Goal: Task Accomplishment & Management: Manage account settings

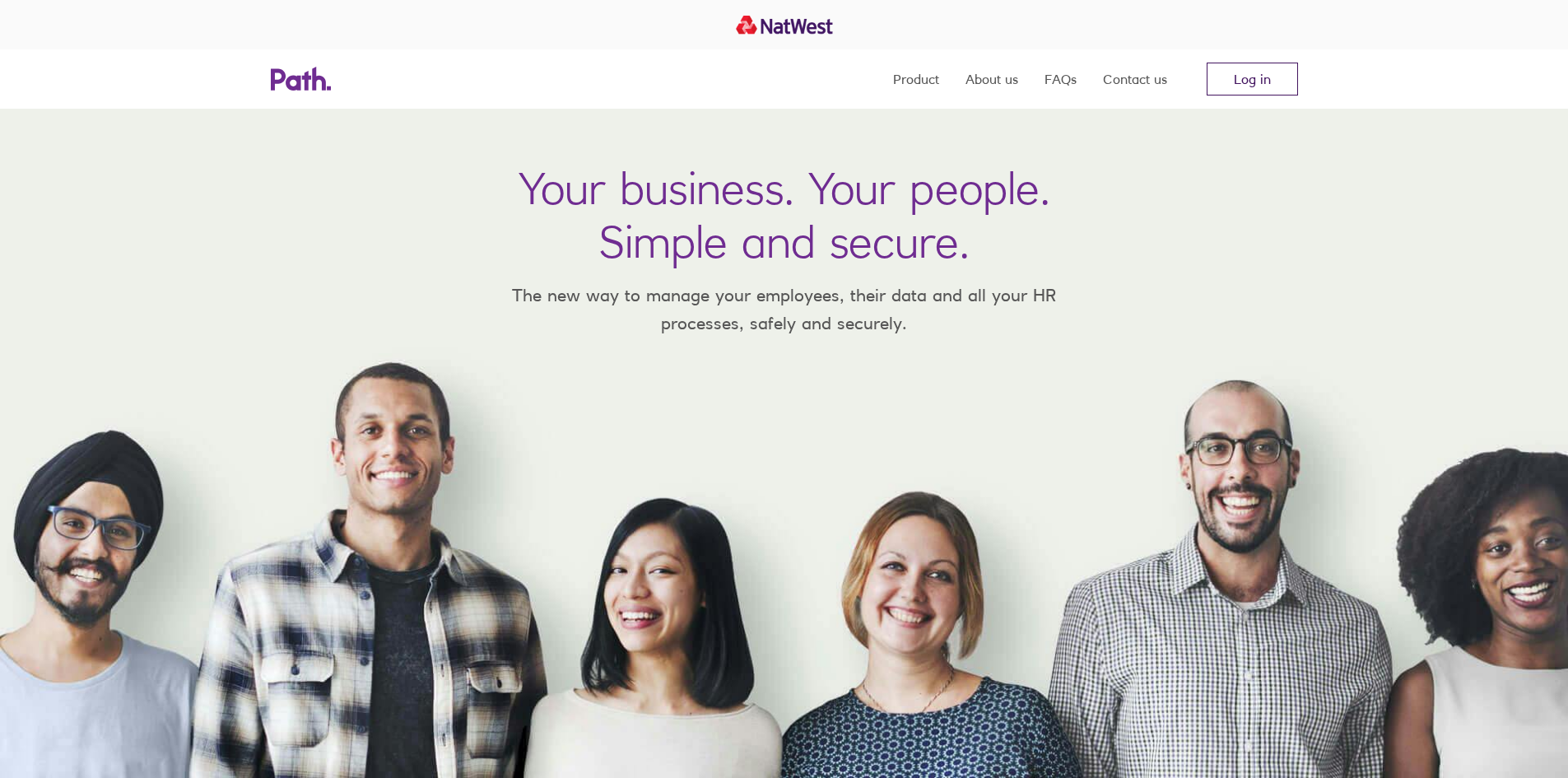
click at [1245, 77] on link "Log in" at bounding box center [1252, 78] width 92 height 33
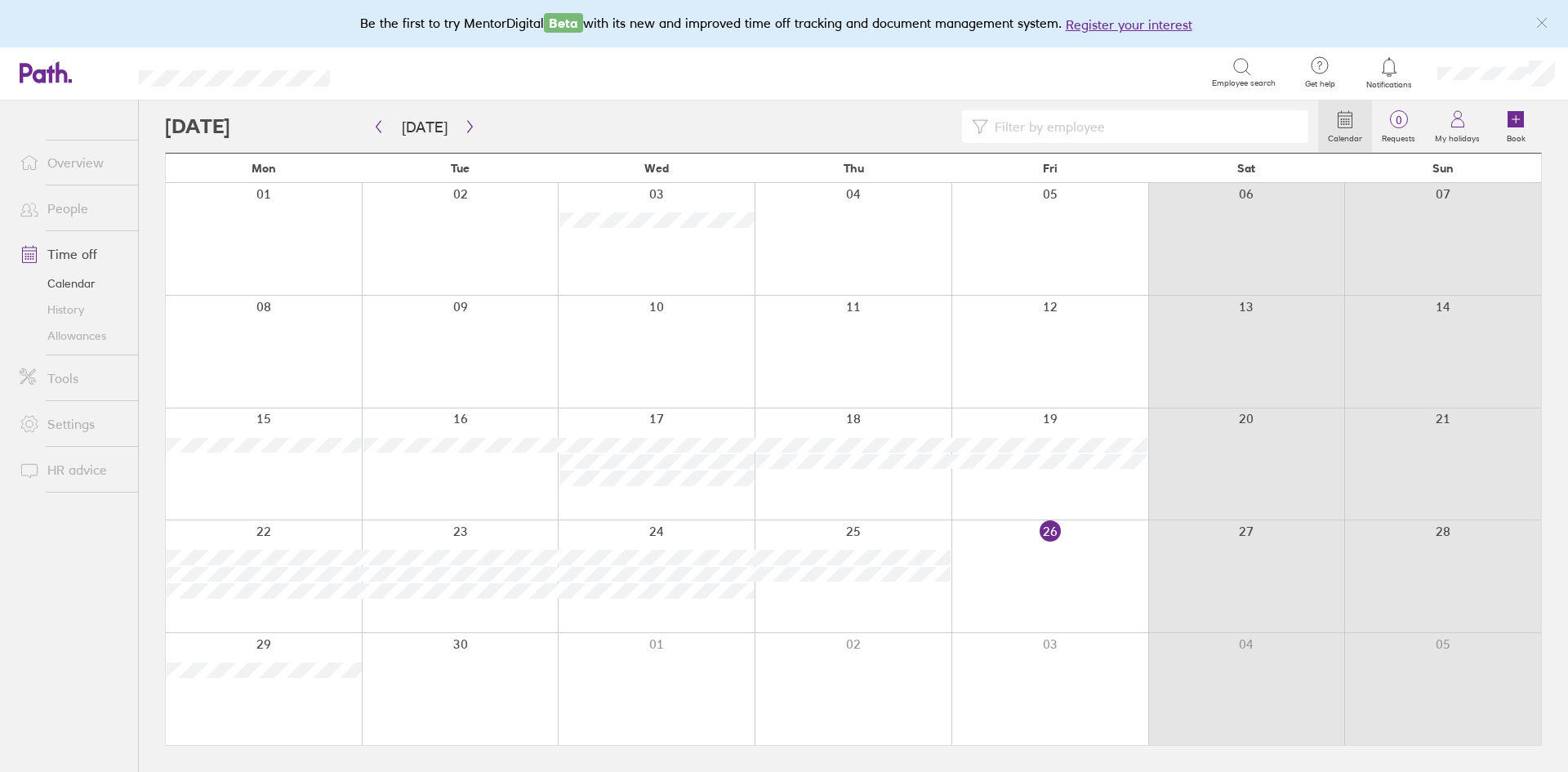
click at [55, 252] on link "Time off" at bounding box center [72, 254] width 132 height 33
click at [1238, 72] on icon at bounding box center [1241, 66] width 14 height 14
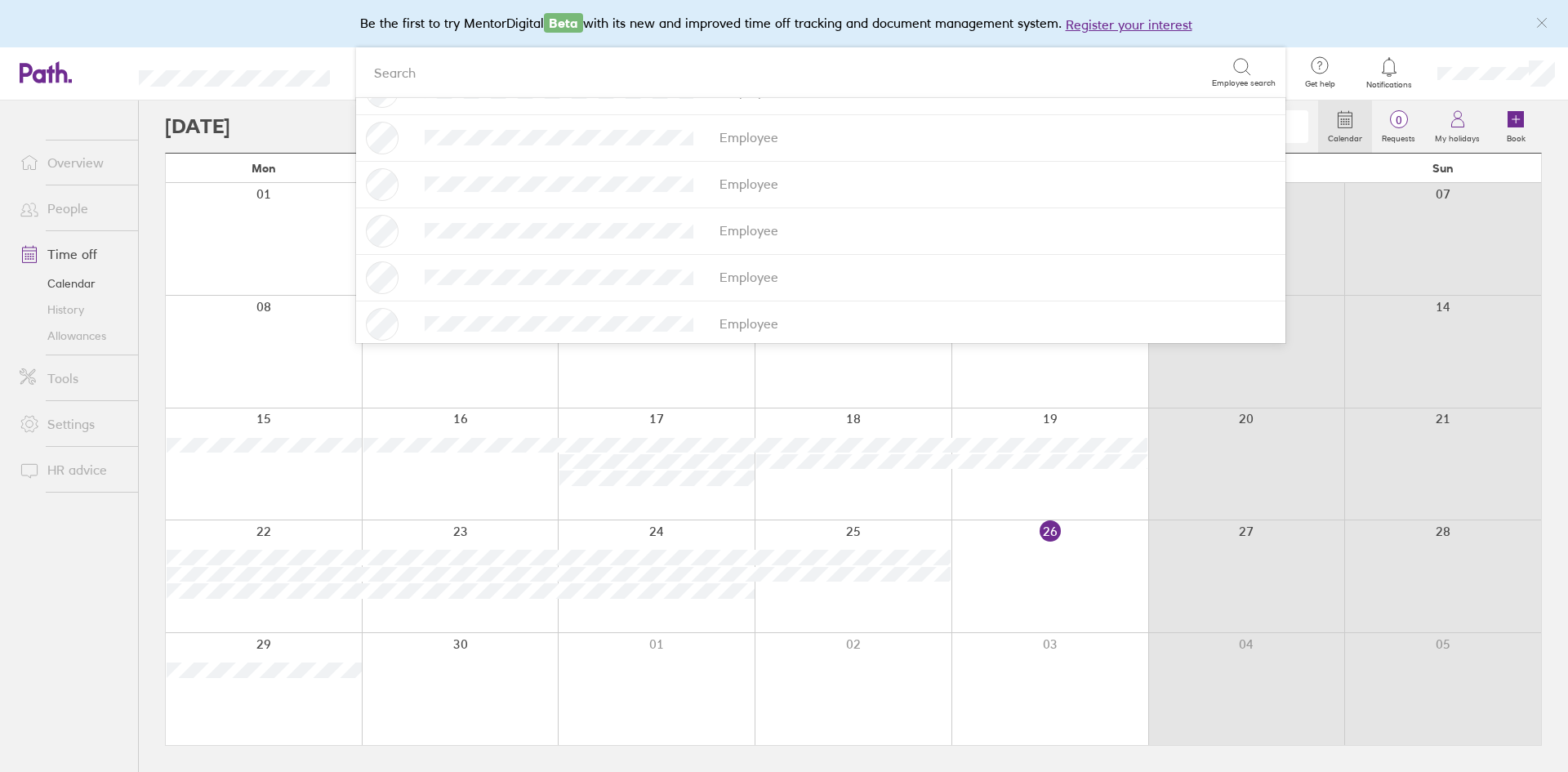
scroll to position [274, 0]
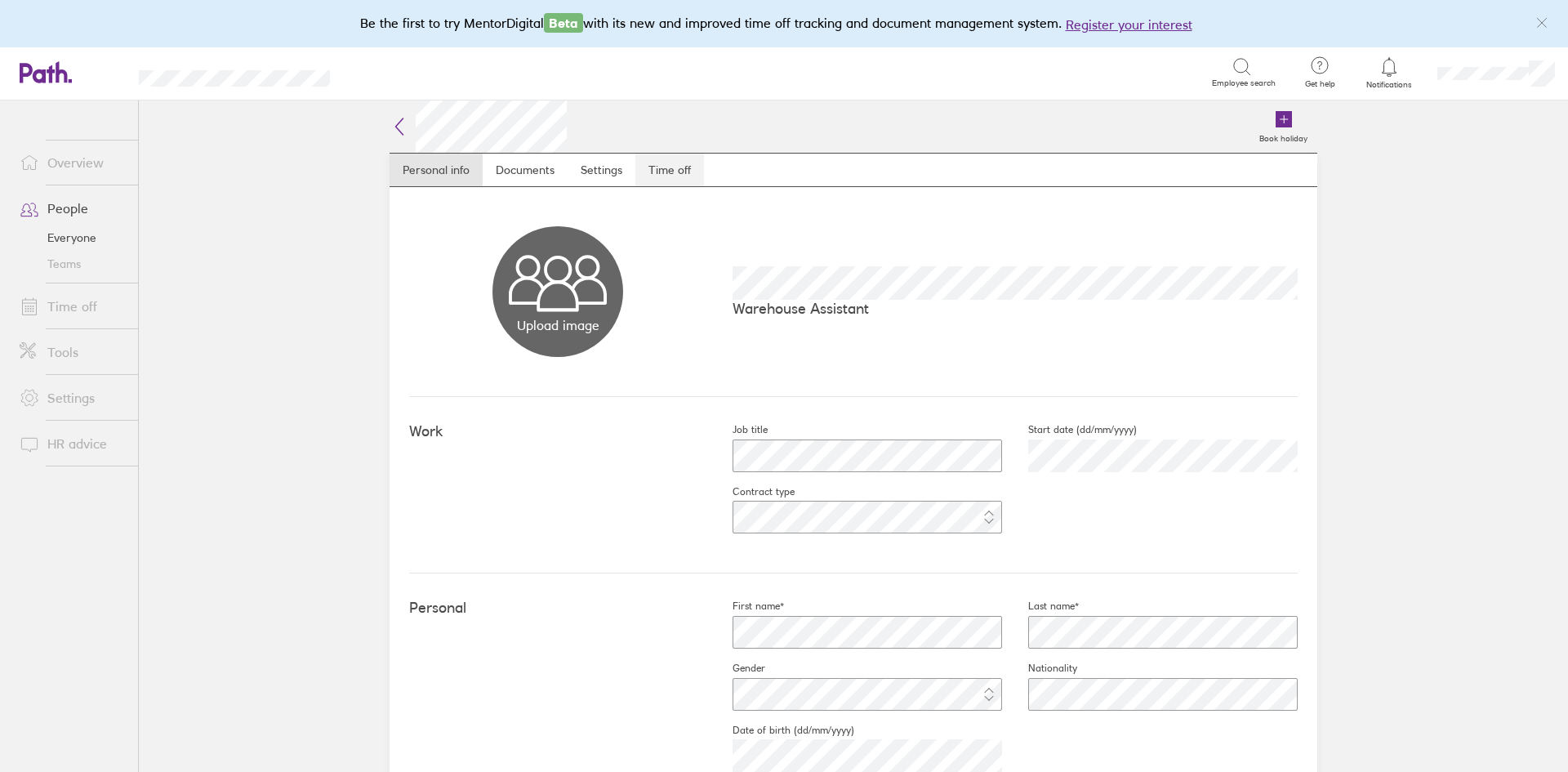
click at [666, 170] on link "Time off" at bounding box center [670, 170] width 69 height 33
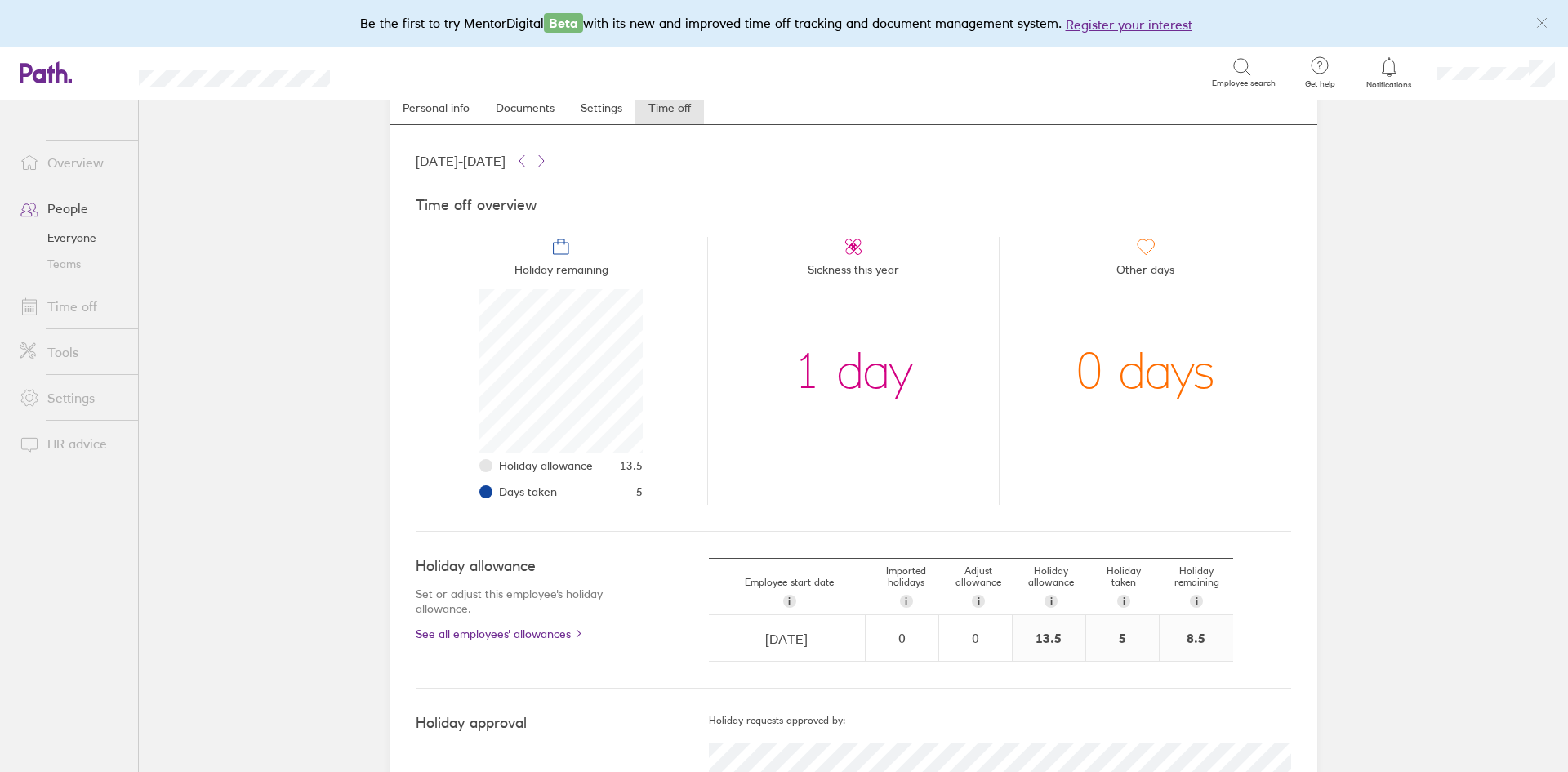
scroll to position [158, 0]
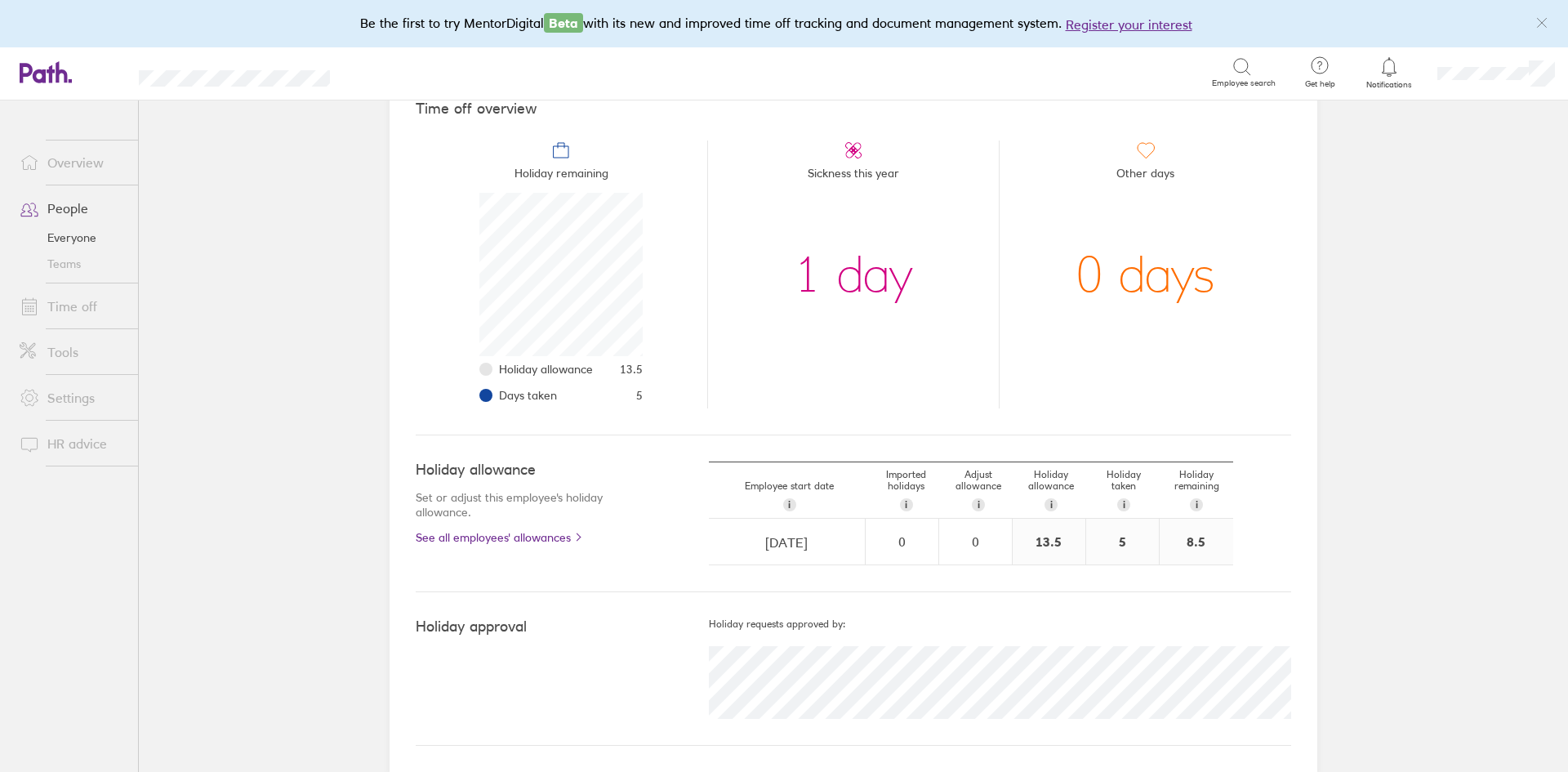
click at [865, 174] on span "Sickness this year" at bounding box center [853, 176] width 92 height 33
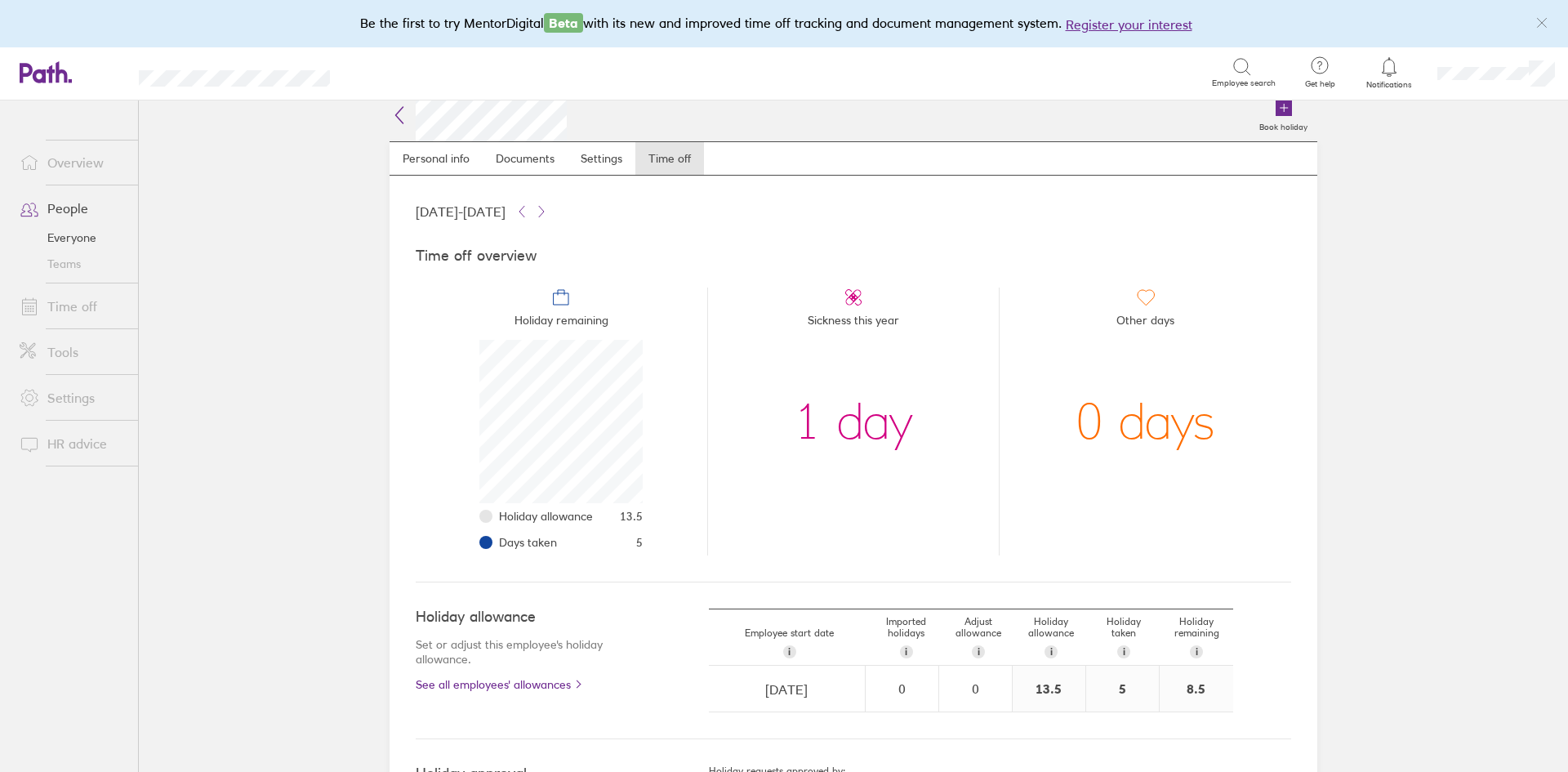
scroll to position [0, 0]
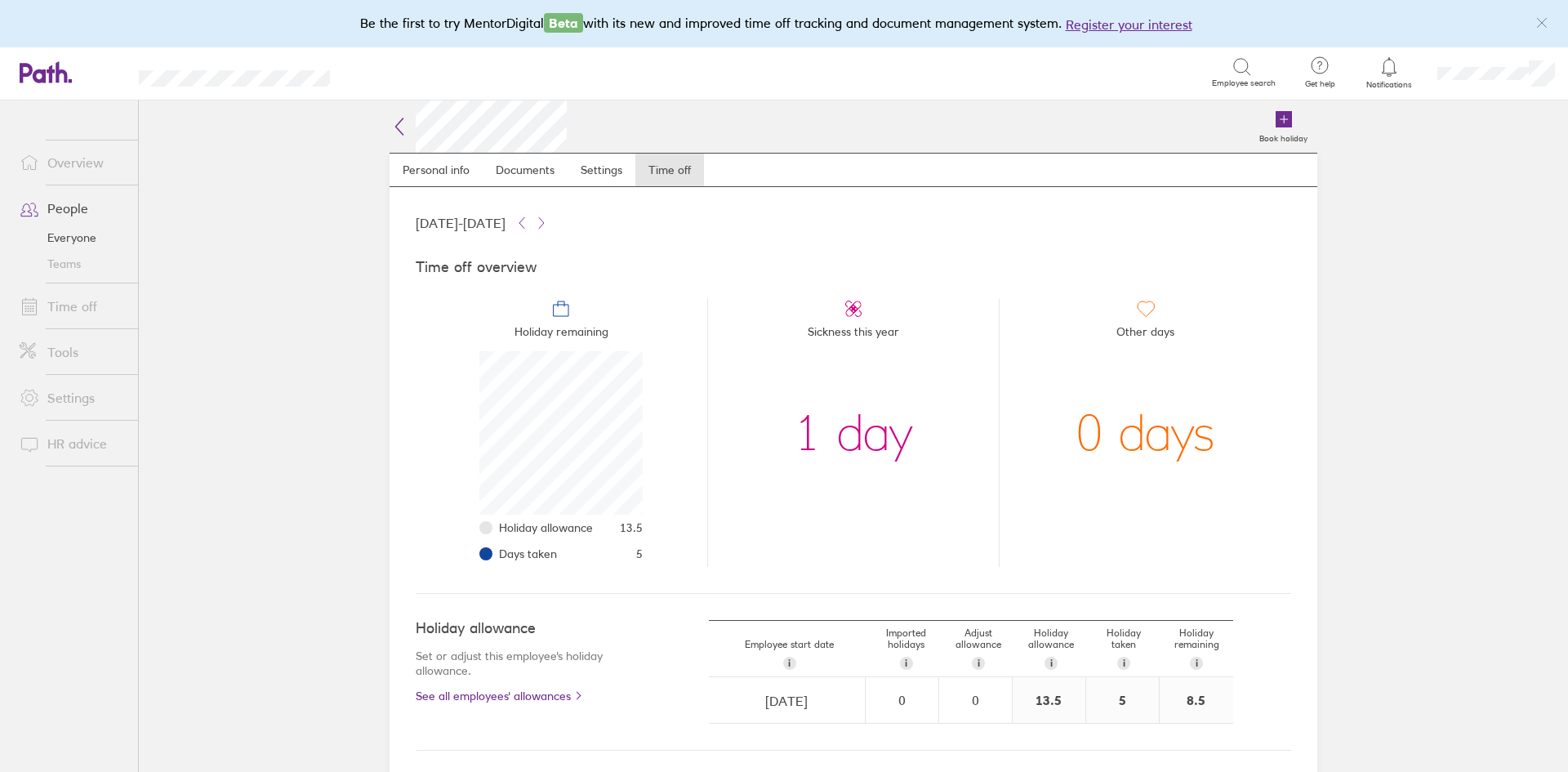
click at [1249, 66] on icon at bounding box center [1242, 67] width 19 height 19
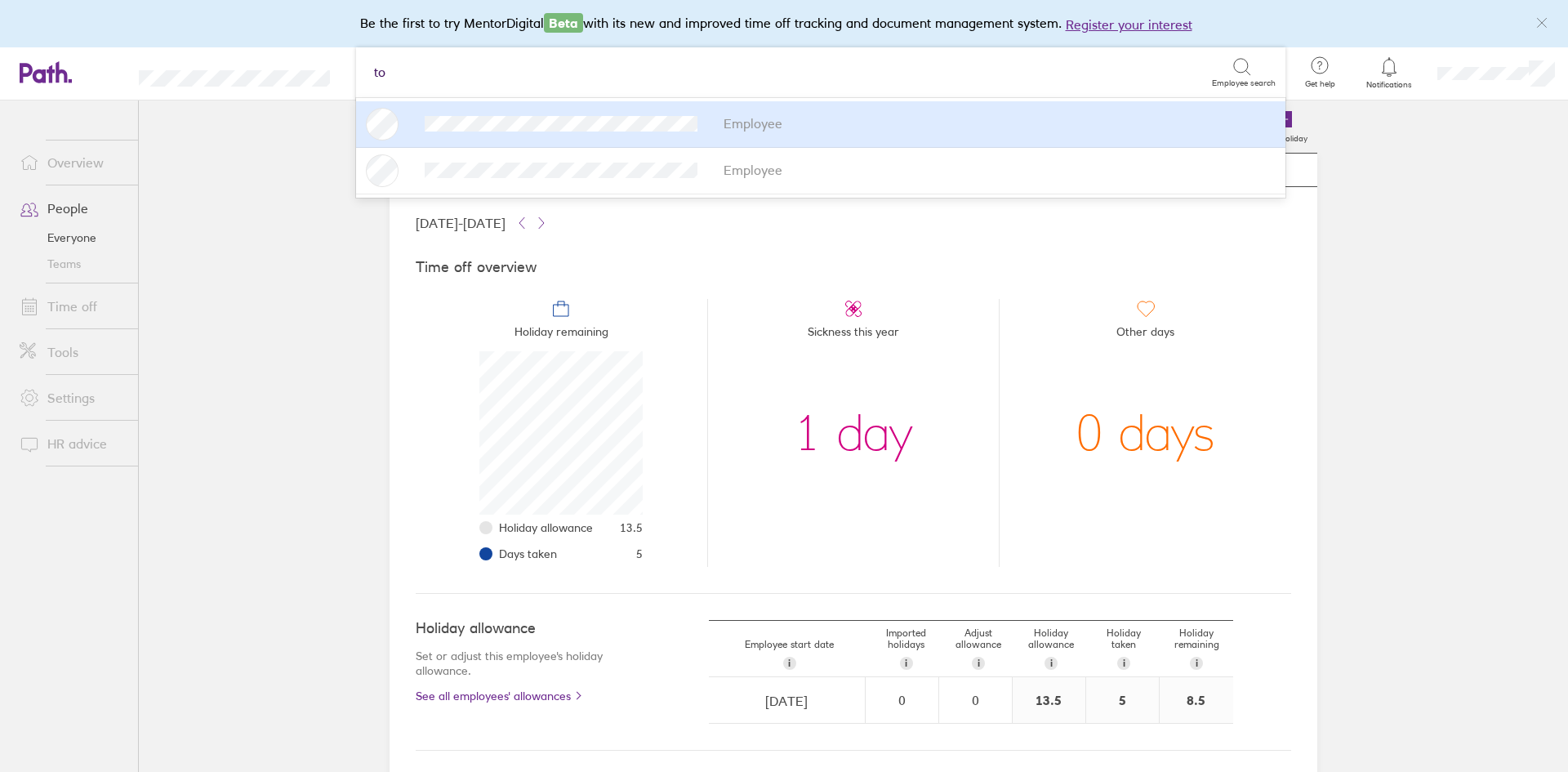
type input "t"
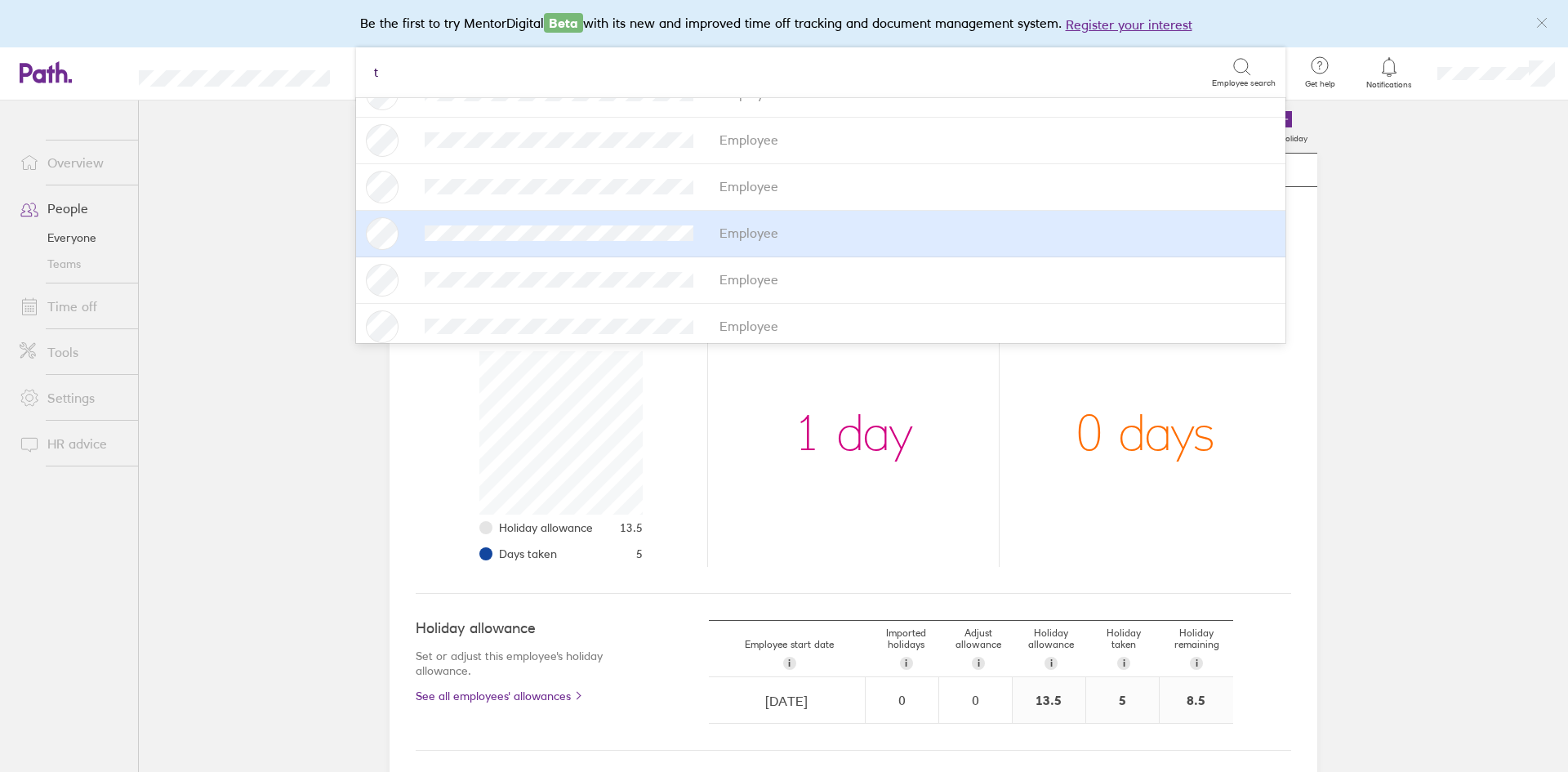
scroll to position [274, 0]
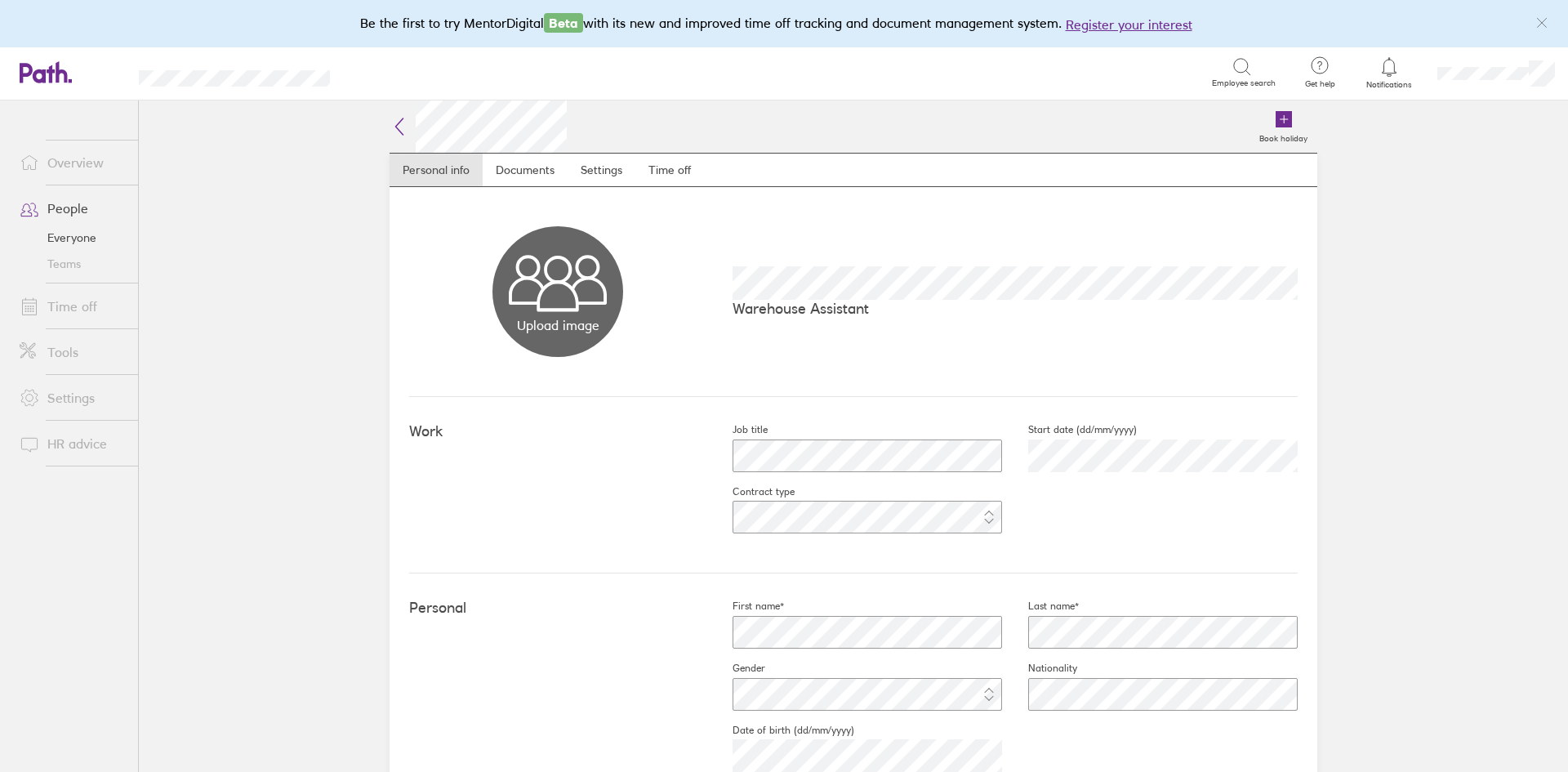
click at [79, 164] on link "Overview" at bounding box center [72, 162] width 132 height 33
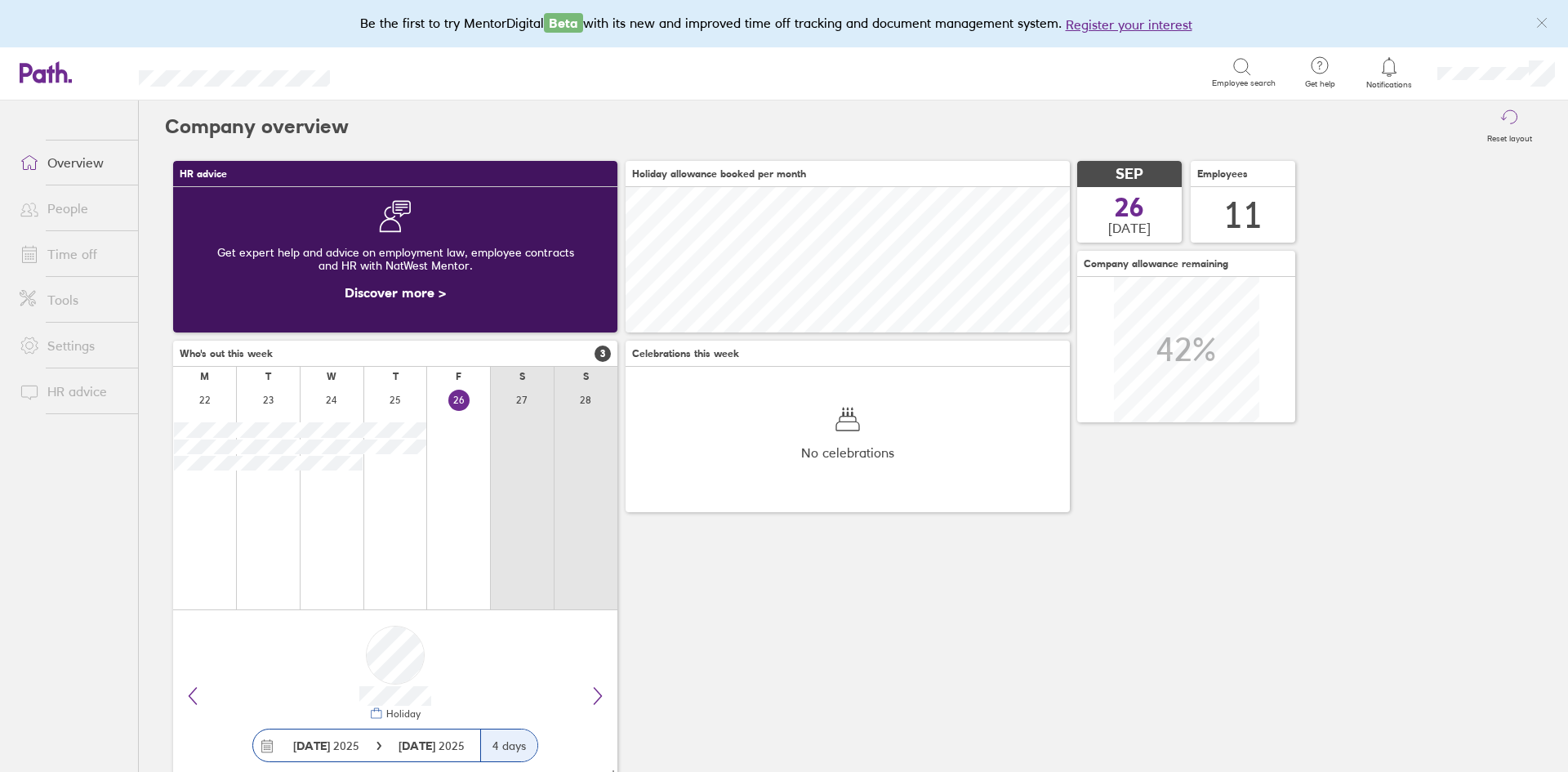
scroll to position [44, 0]
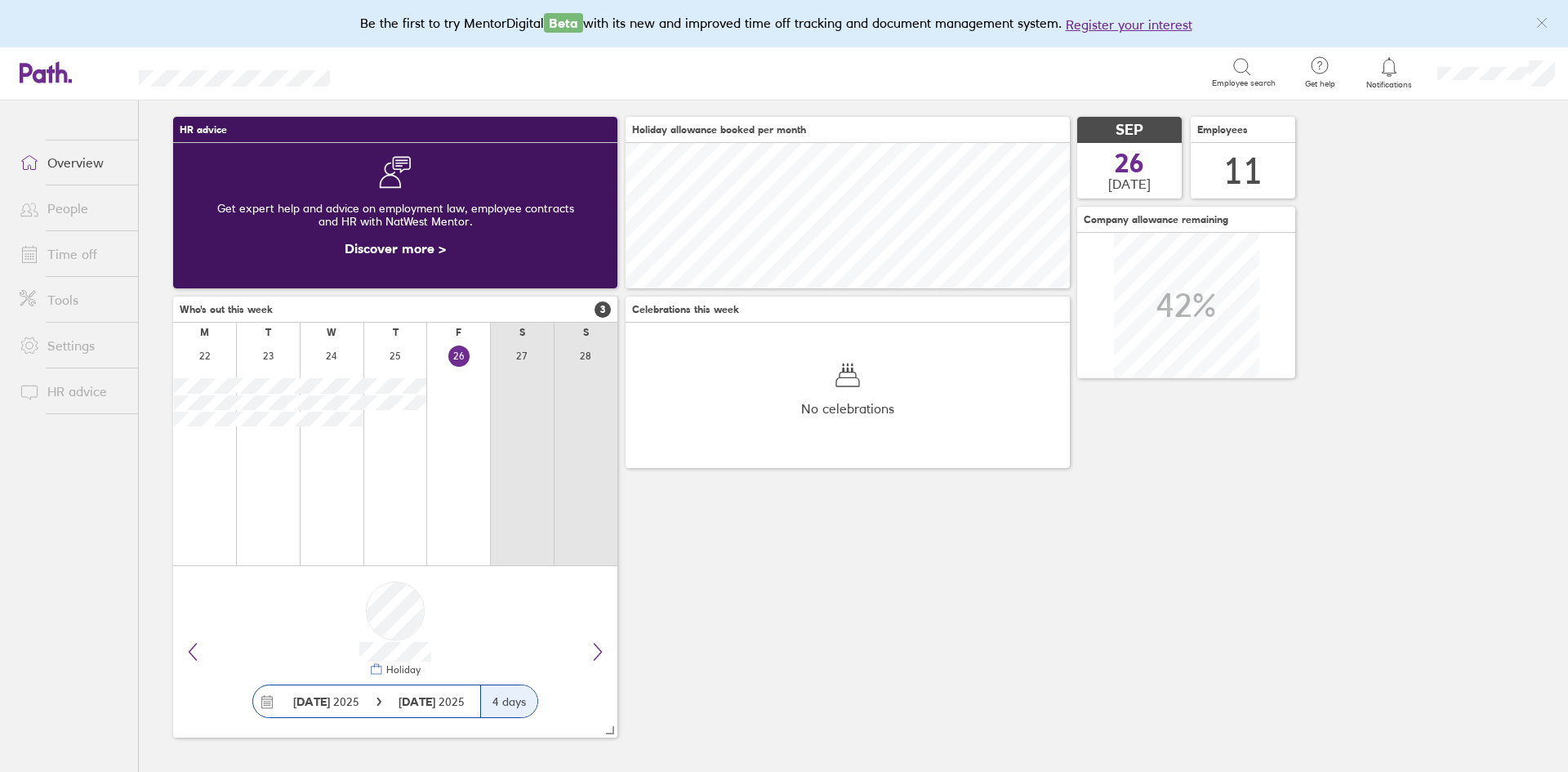
click at [65, 210] on link "People" at bounding box center [72, 208] width 132 height 33
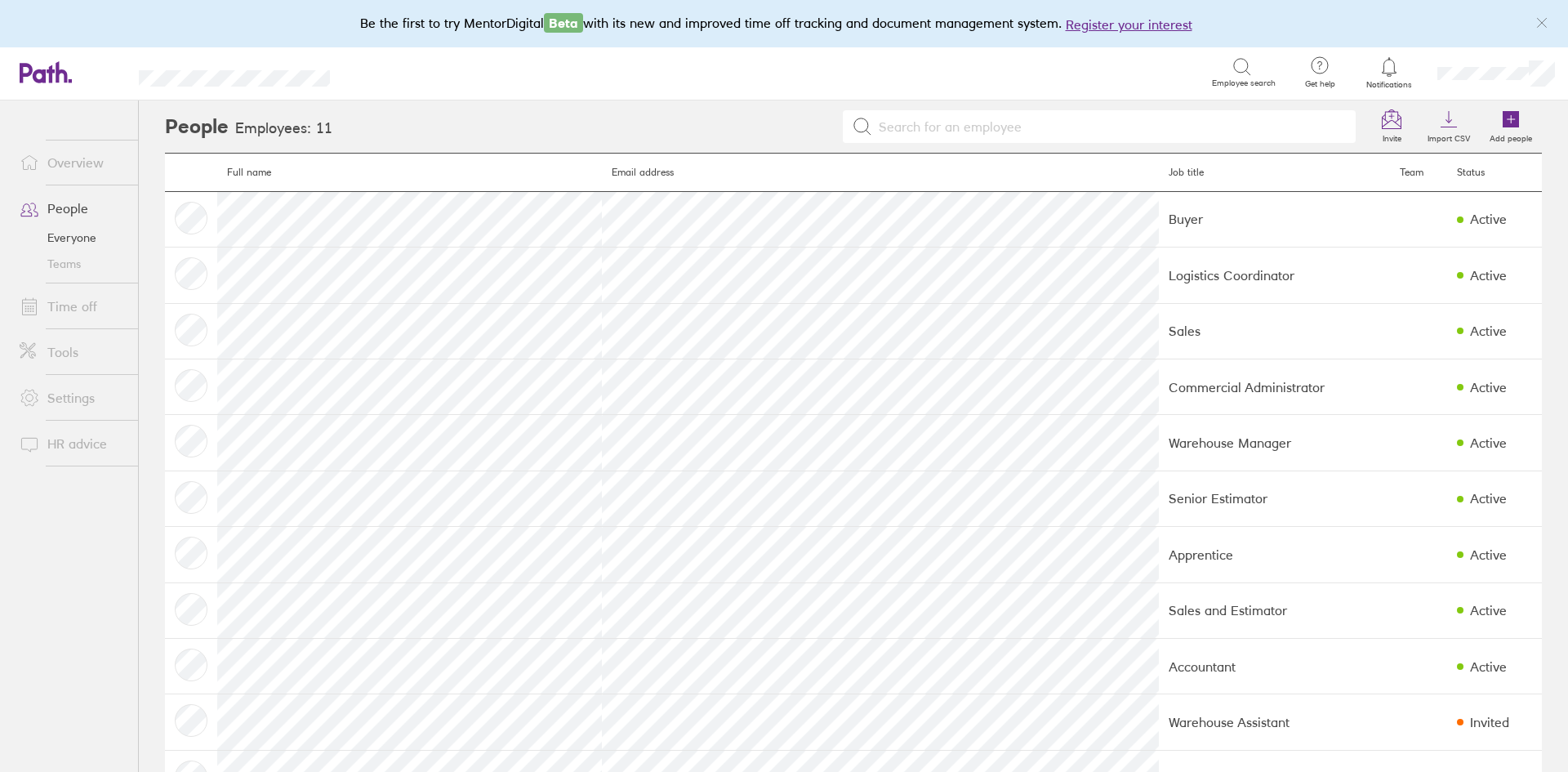
click at [57, 309] on link "Time off" at bounding box center [72, 306] width 132 height 33
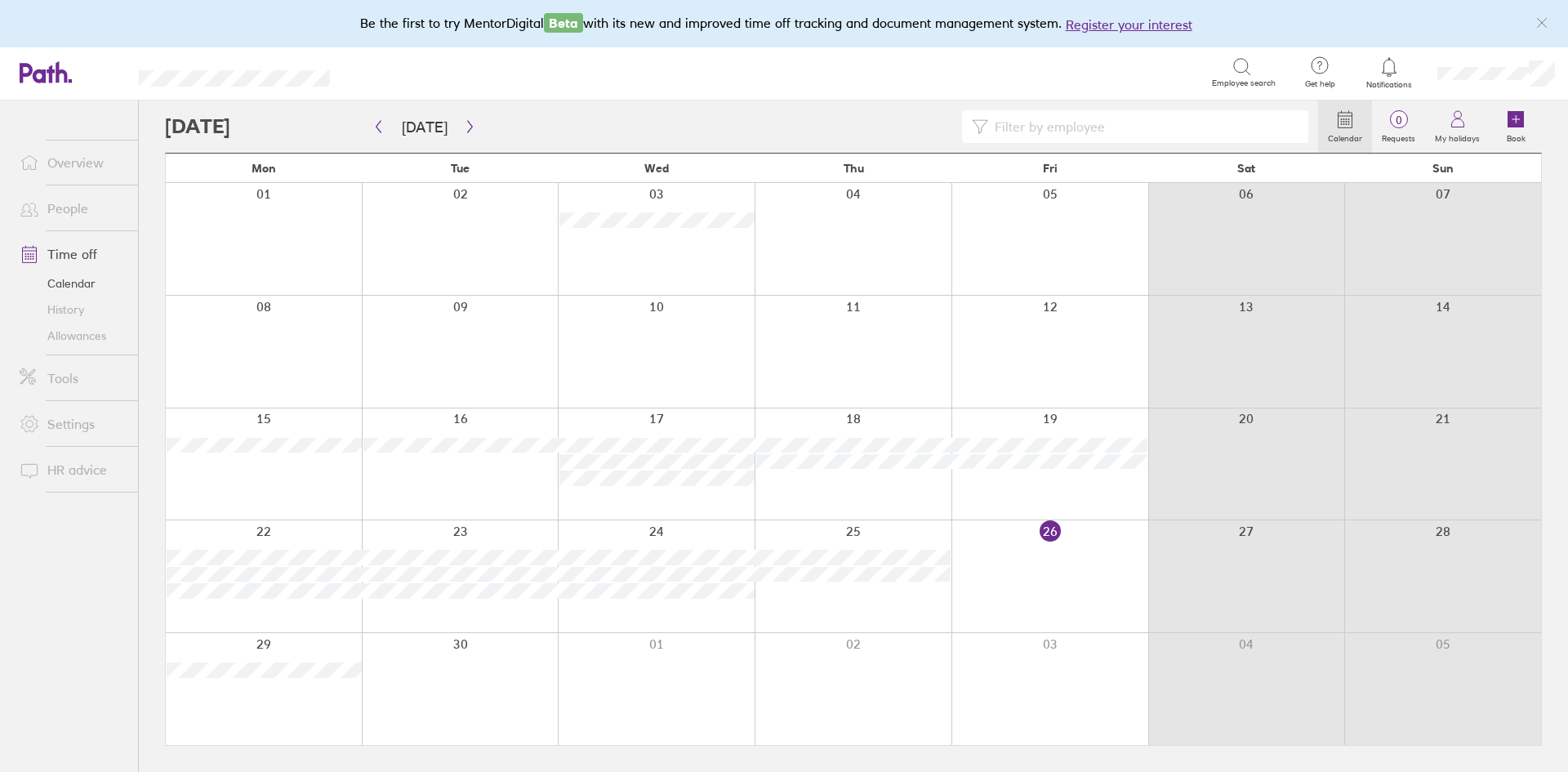
click at [57, 384] on link "Tools" at bounding box center [72, 377] width 132 height 33
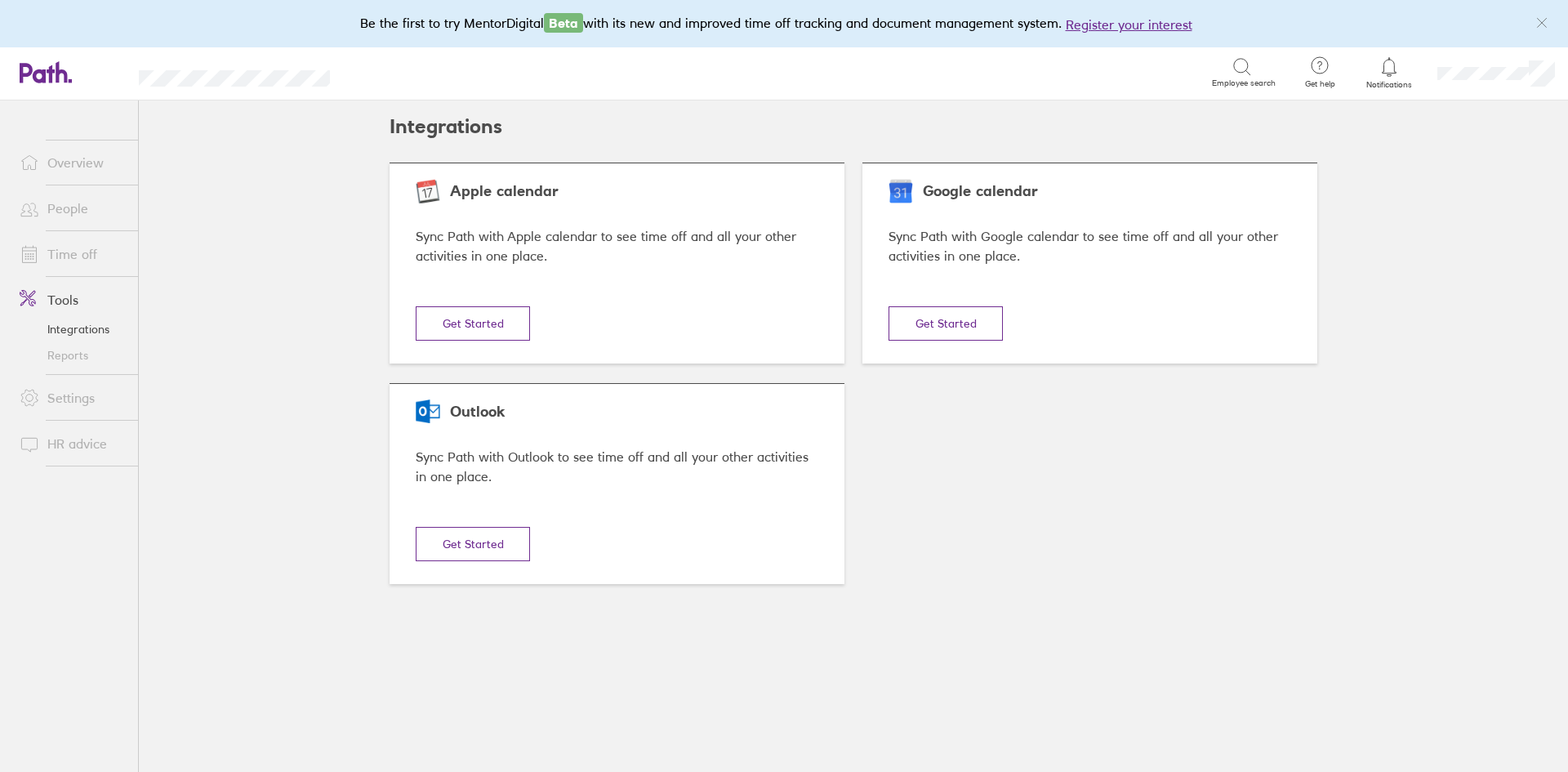
click at [63, 402] on link "Settings" at bounding box center [72, 397] width 132 height 33
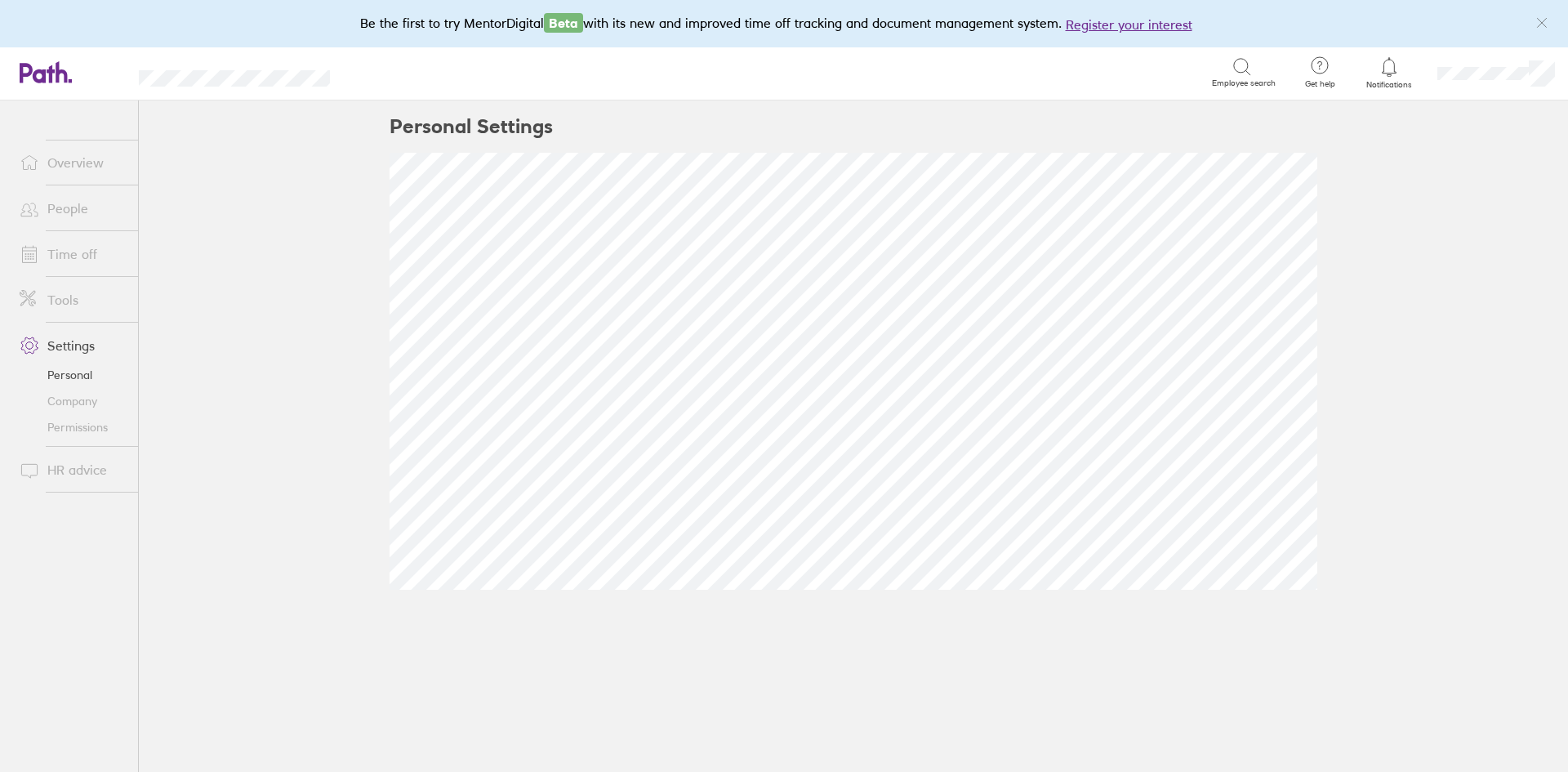
click at [74, 253] on link "Time off" at bounding box center [72, 254] width 132 height 33
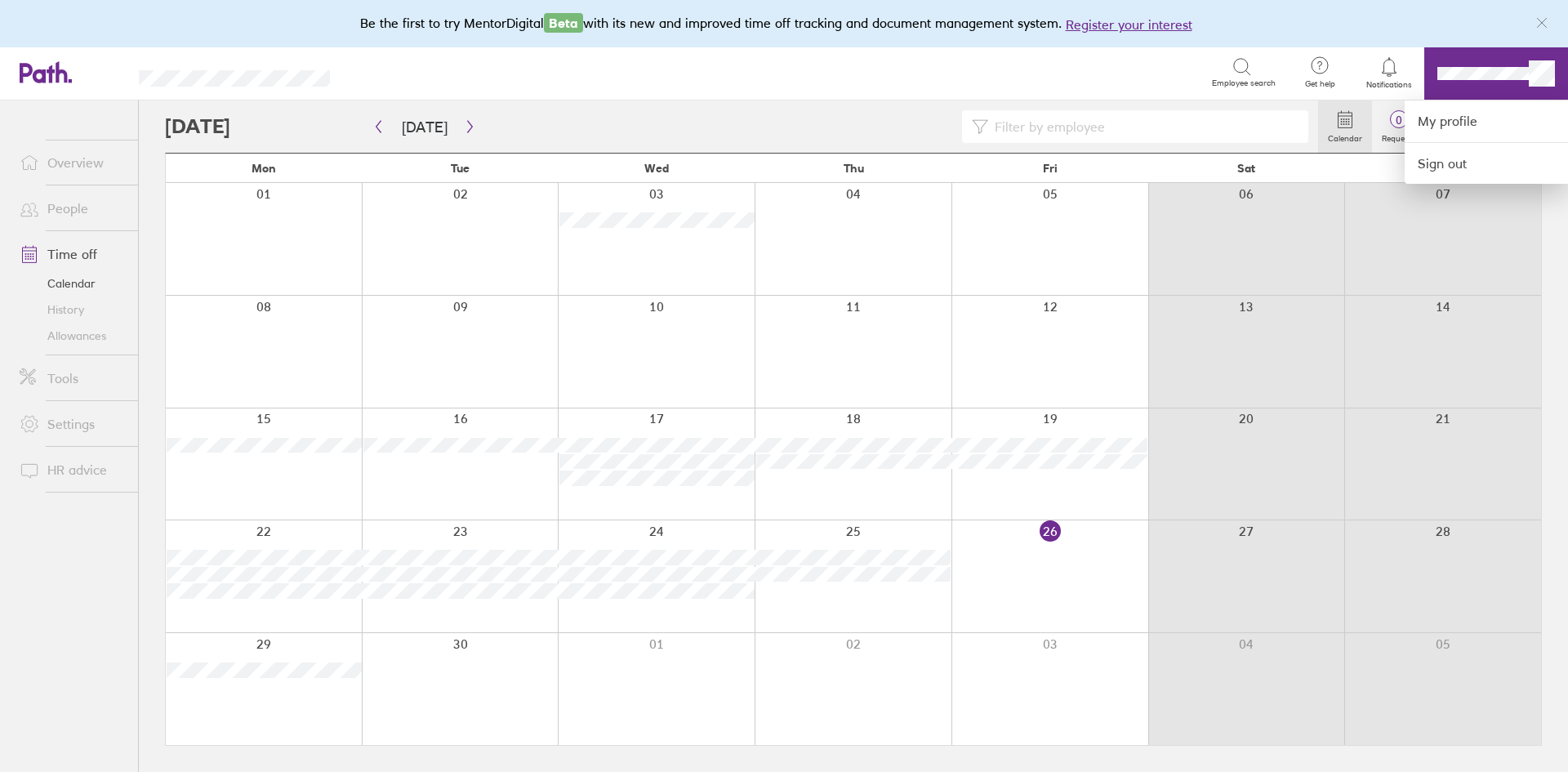
click at [1458, 81] on div at bounding box center [784, 386] width 1568 height 772
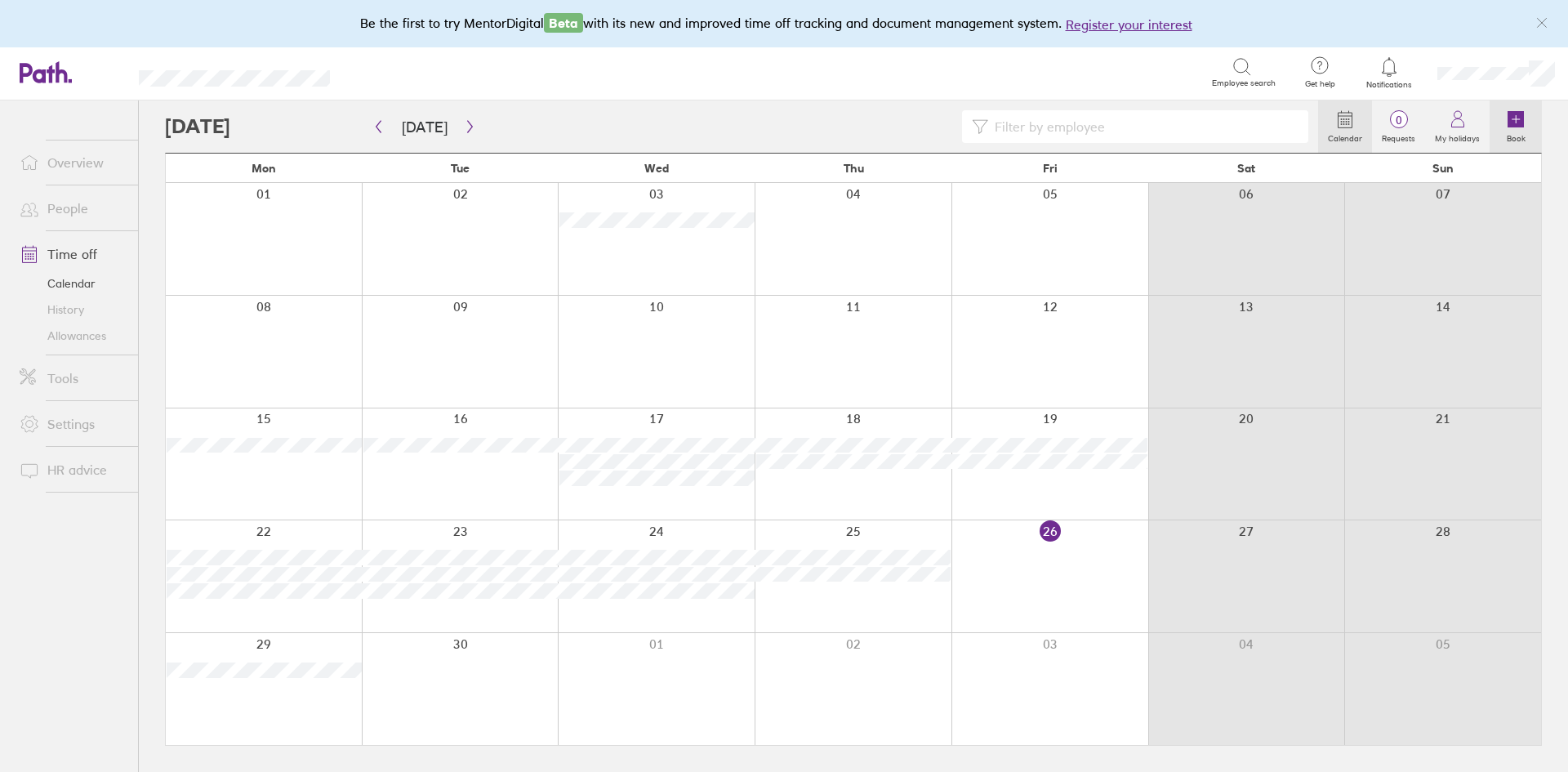
click at [1515, 137] on label "Book" at bounding box center [1515, 136] width 38 height 15
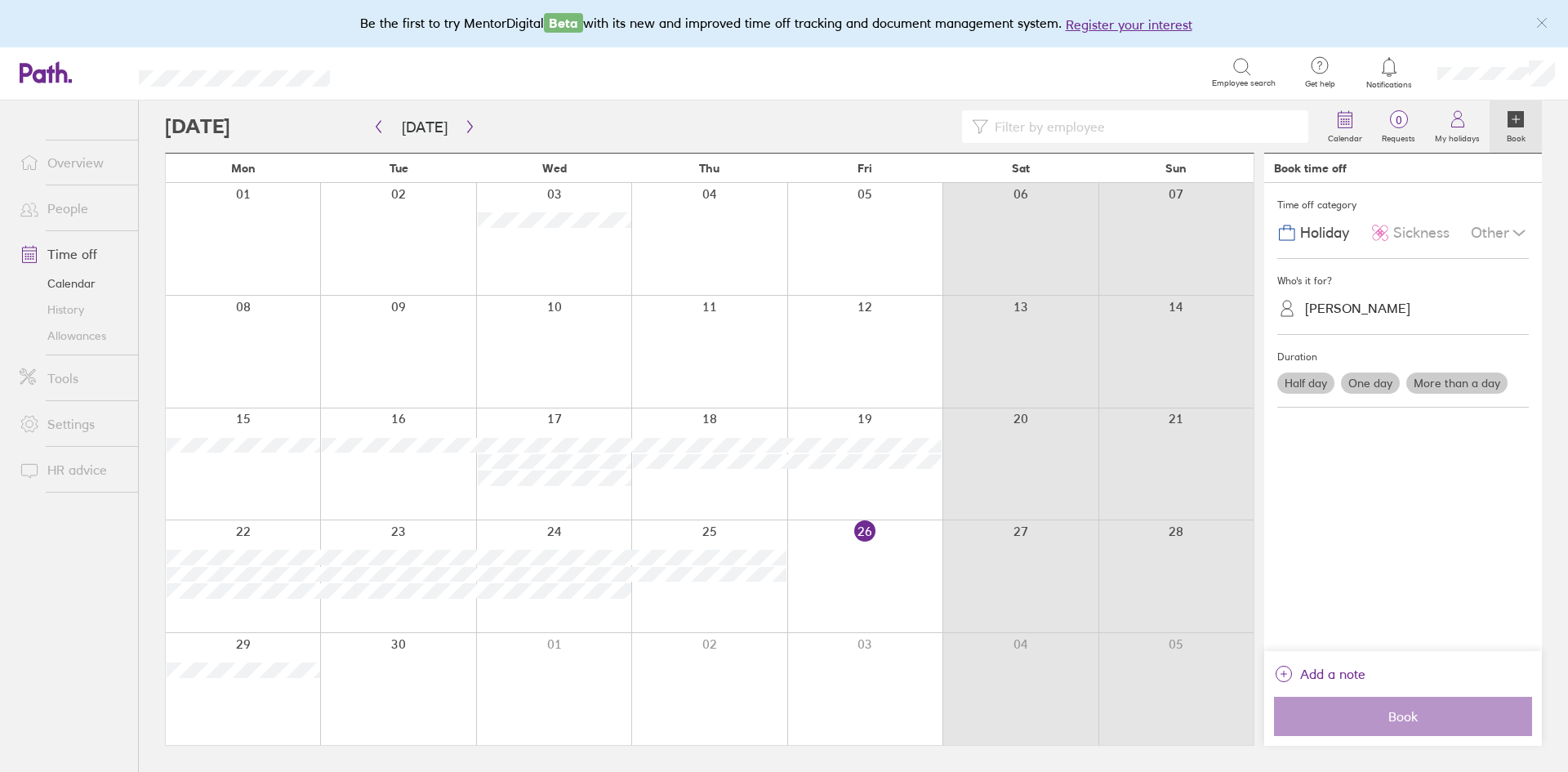
click at [1403, 307] on div "[PERSON_NAME]" at bounding box center [1413, 308] width 232 height 26
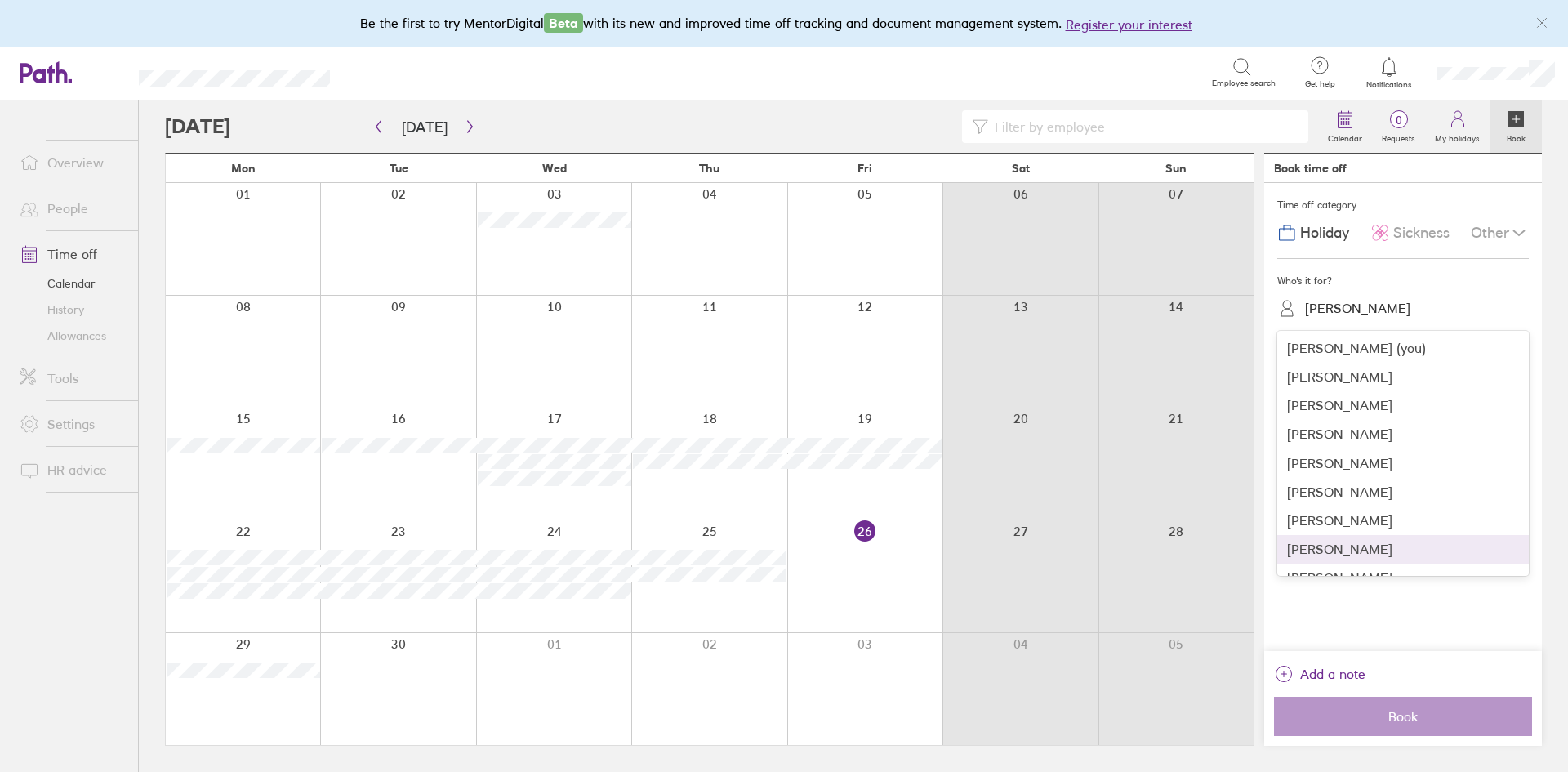
scroll to position [78, 0]
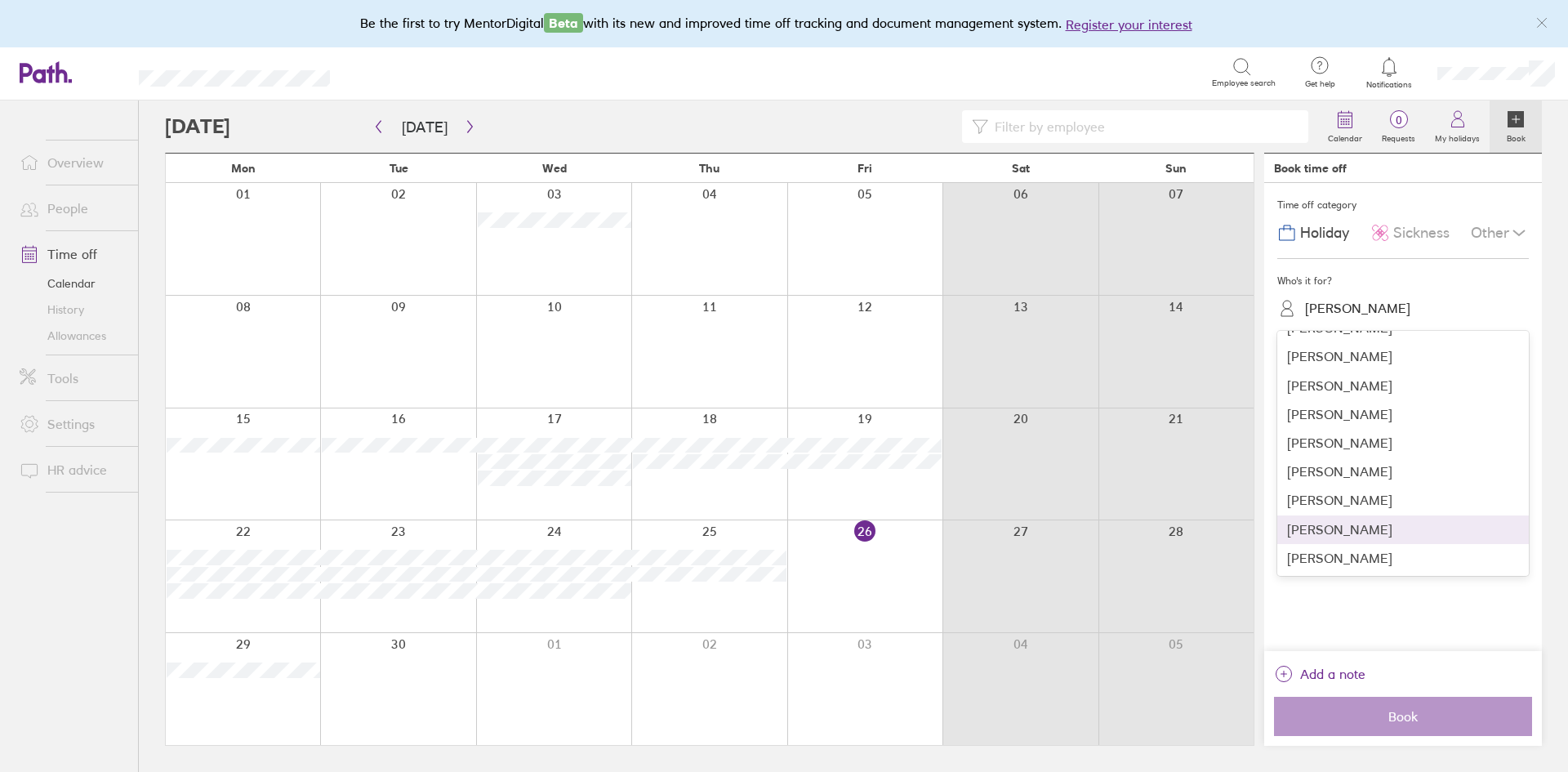
click at [1345, 529] on div "[PERSON_NAME]" at bounding box center [1403, 529] width 252 height 28
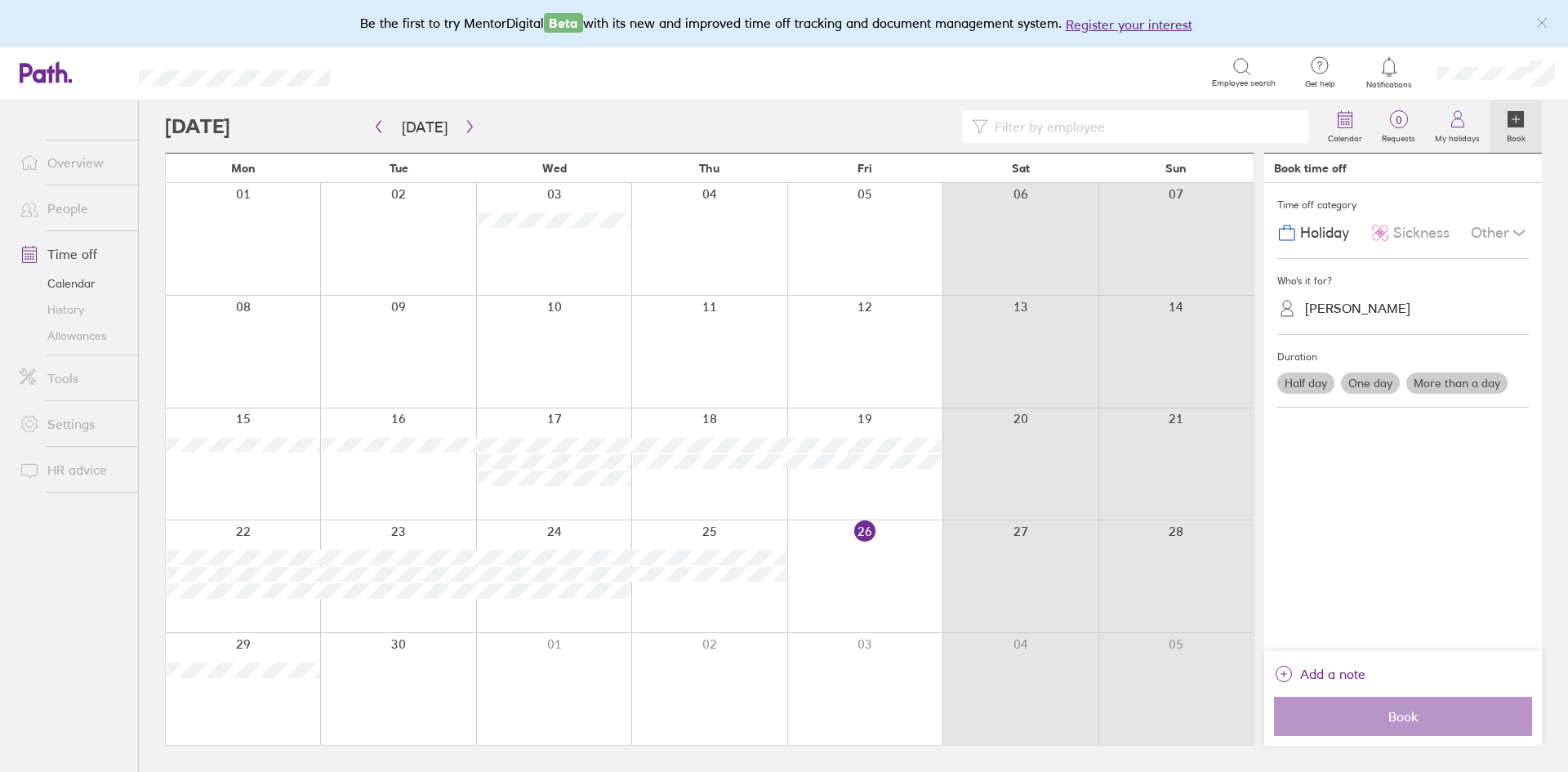
click at [1406, 228] on span "Sickness" at bounding box center [1421, 232] width 57 height 17
click at [1375, 383] on label "One day" at bounding box center [1370, 383] width 59 height 21
click at [0, 0] on input "One day" at bounding box center [0, 0] width 0 height 0
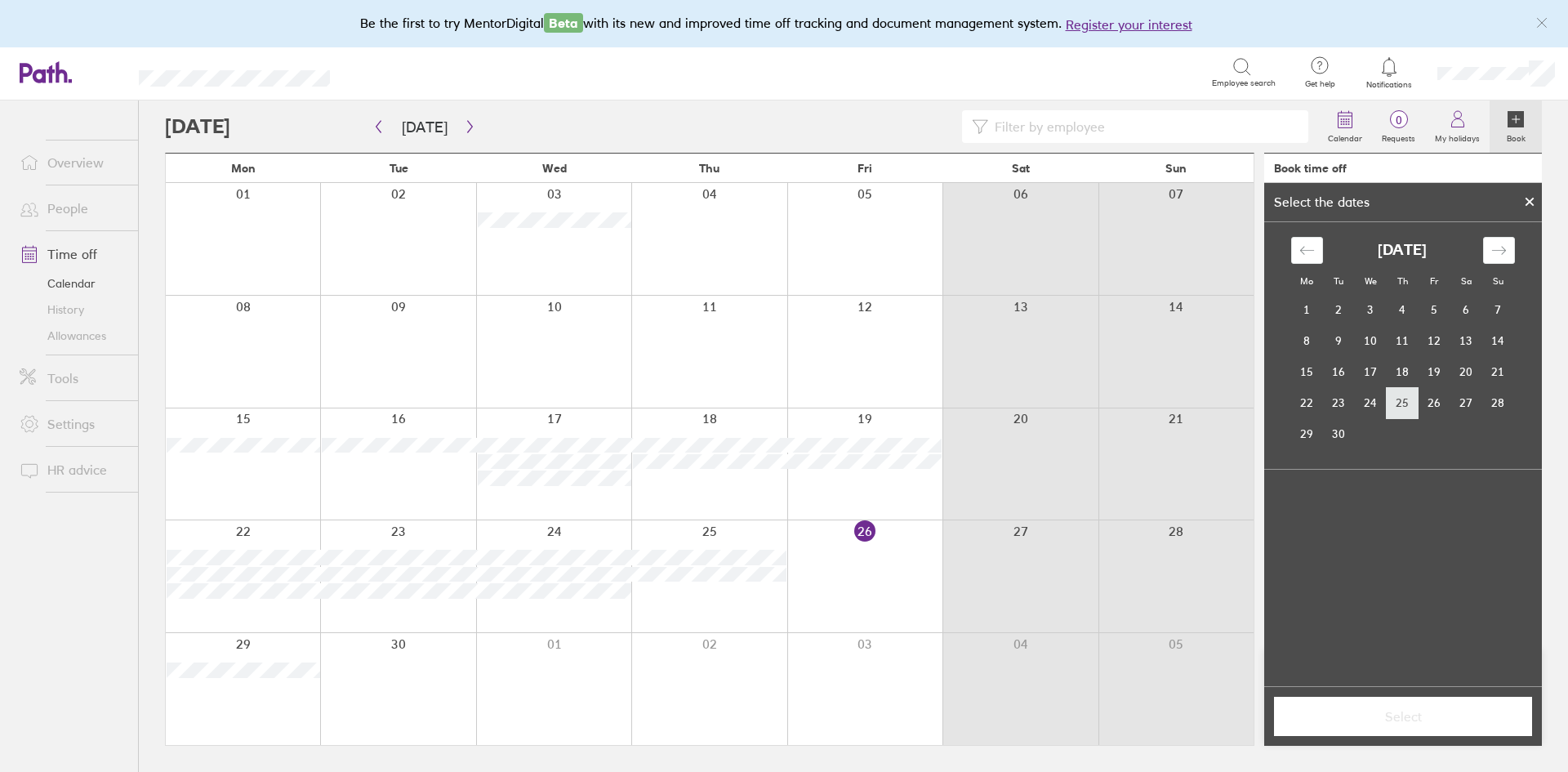
click at [1406, 406] on td "25" at bounding box center [1403, 402] width 32 height 31
click at [1398, 714] on span "Select" at bounding box center [1403, 715] width 235 height 15
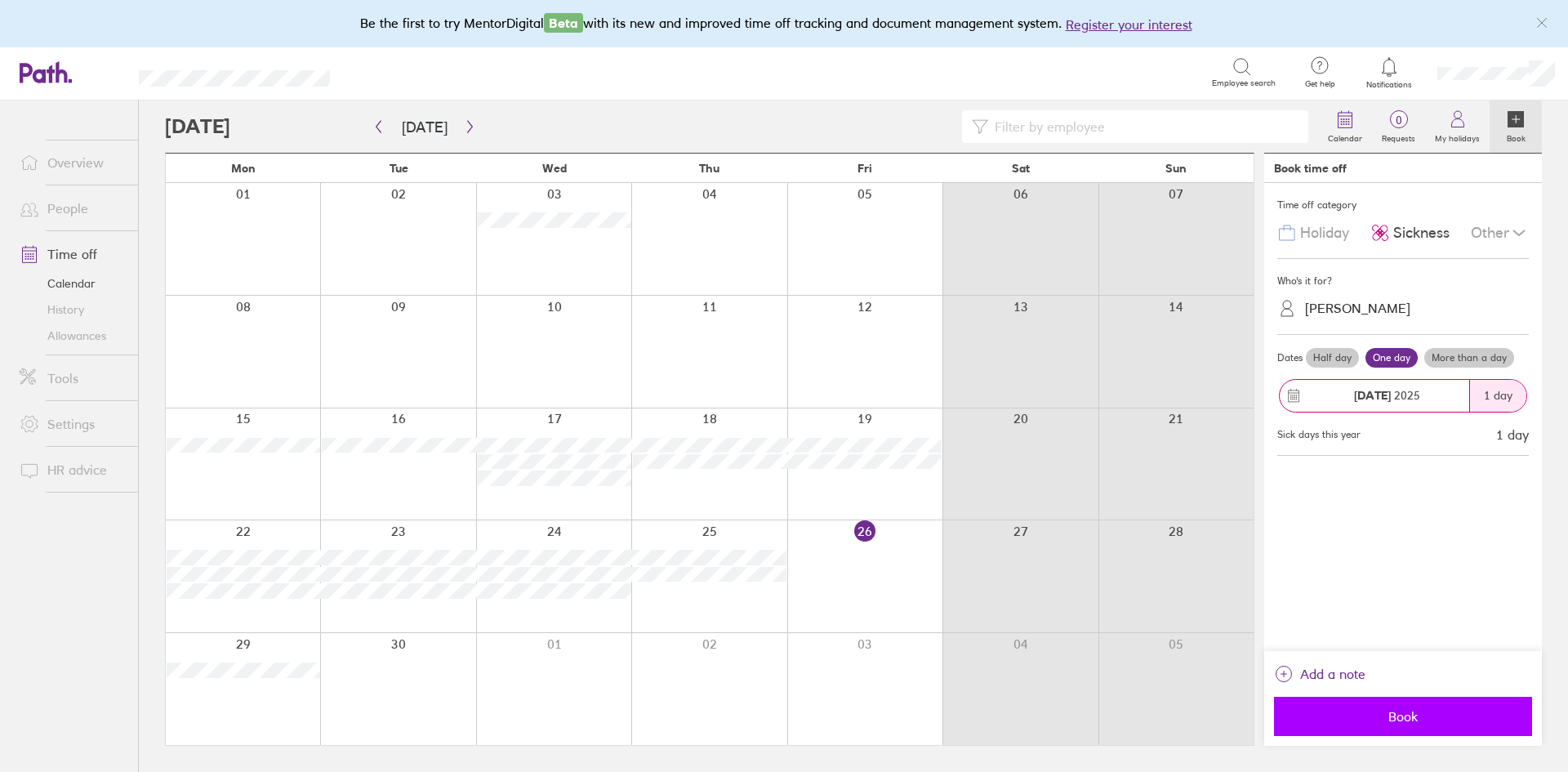
click at [1398, 713] on span "Book" at bounding box center [1403, 715] width 235 height 15
